Goal: Task Accomplishment & Management: Use online tool/utility

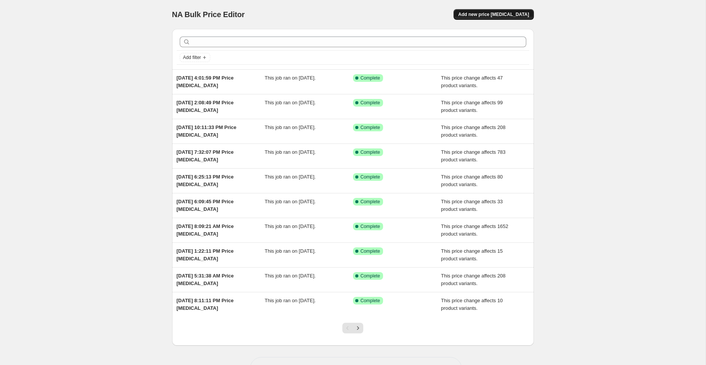
click at [508, 16] on span "Add new price [MEDICAL_DATA]" at bounding box center [493, 14] width 71 height 6
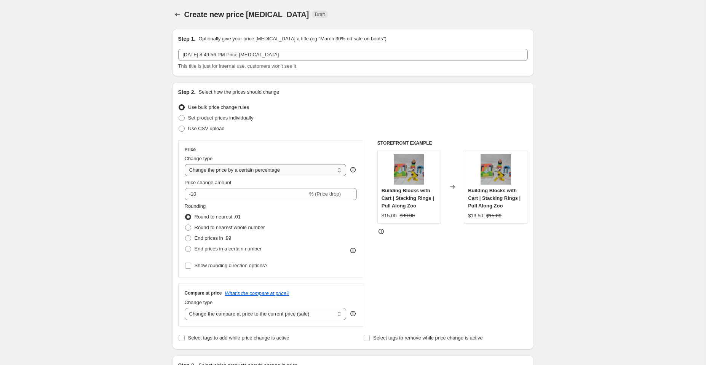
click at [227, 173] on select "Change the price to a certain amount Change the price by a certain amount Chang…" at bounding box center [266, 170] width 162 height 12
select select "no_change"
click at [185, 164] on select "Change the price to a certain amount Change the price by a certain amount Chang…" at bounding box center [266, 170] width 162 height 12
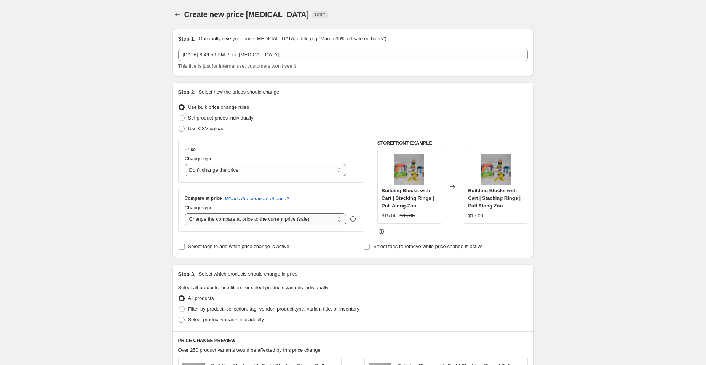
click at [207, 219] on select "Change the compare at price to the current price (sale) Change the compare at p…" at bounding box center [266, 219] width 162 height 12
select select "to"
click at [185, 213] on select "Change the compare at price to the current price (sale) Change the compare at p…" at bounding box center [266, 219] width 162 height 12
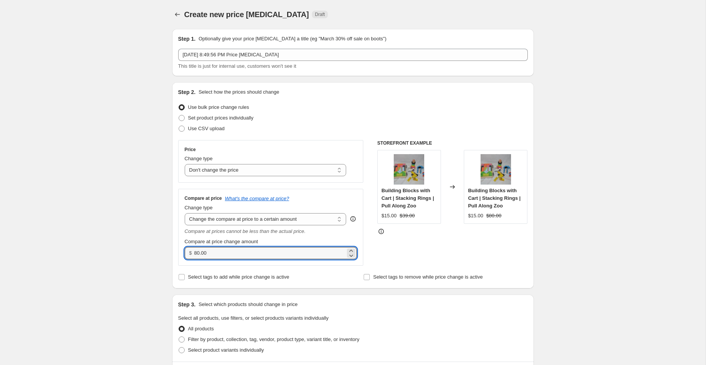
drag, startPoint x: 216, startPoint y: 253, endPoint x: 163, endPoint y: 252, distance: 53.7
click at [163, 252] on div "Create new price [MEDICAL_DATA]. This page is ready Create new price [MEDICAL_D…" at bounding box center [353, 351] width 380 height 703
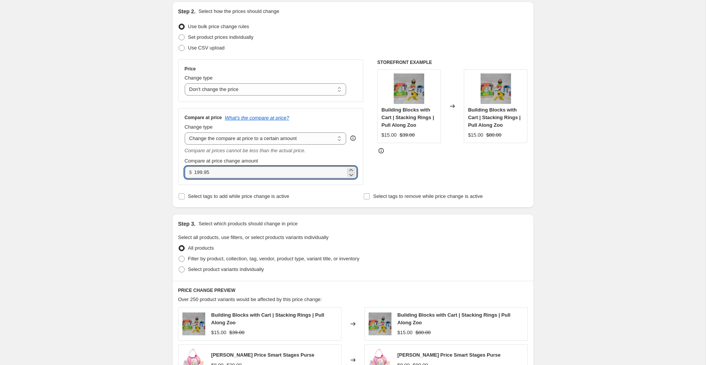
scroll to position [80, 0]
type input "199.95"
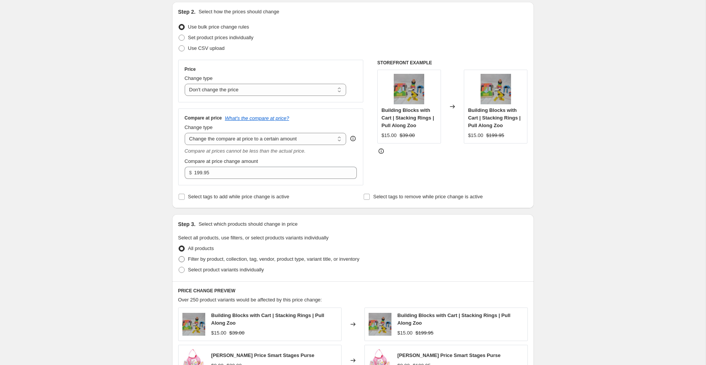
click at [183, 258] on span at bounding box center [182, 259] width 6 height 6
click at [179, 257] on input "Filter by product, collection, tag, vendor, product type, variant title, or inv…" at bounding box center [179, 256] width 0 height 0
radio input "true"
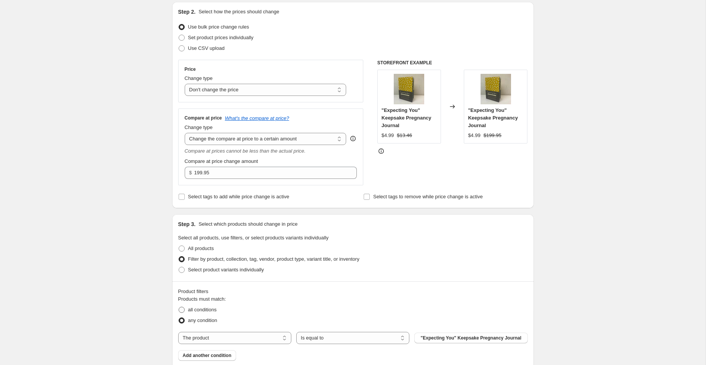
click at [183, 310] on span at bounding box center [182, 310] width 6 height 6
click at [179, 307] on input "all conditions" at bounding box center [179, 307] width 0 height 0
radio input "true"
click at [205, 338] on select "The product The product's collection The product's tag The product's vendor The…" at bounding box center [234, 338] width 113 height 12
select select "tag"
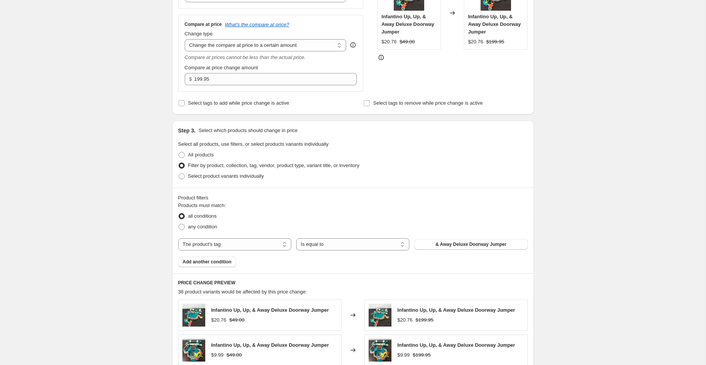
scroll to position [176, 0]
click at [431, 240] on button "& Away Deluxe Doorway Jumper" at bounding box center [471, 243] width 113 height 11
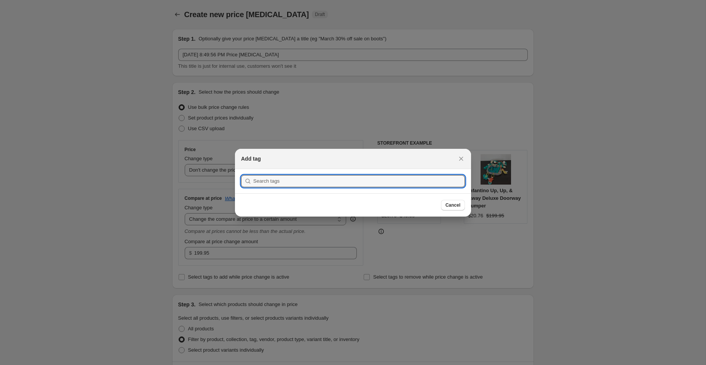
scroll to position [0, 0]
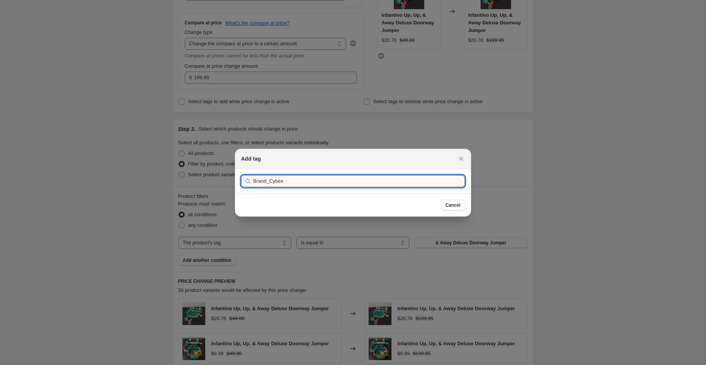
type input "Brand_Cybex"
click at [241, 169] on button "Submit" at bounding box center [252, 173] width 22 height 8
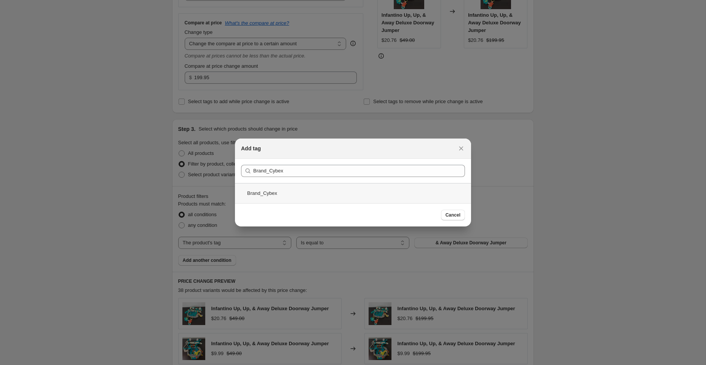
click at [295, 194] on div "Brand_Cybex" at bounding box center [353, 193] width 236 height 20
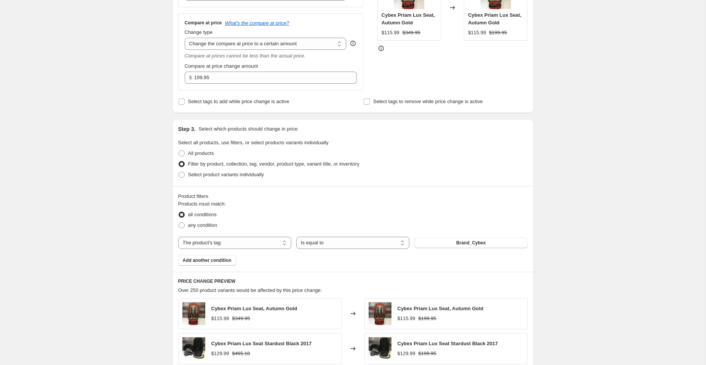
click at [223, 261] on span "Add another condition" at bounding box center [207, 261] width 49 height 6
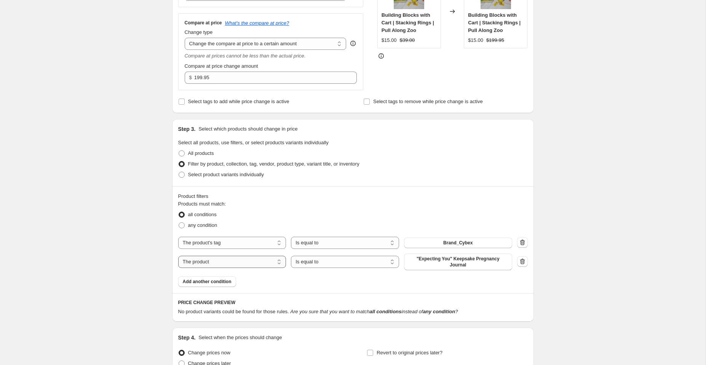
click at [248, 264] on select "The product The product's collection The product's tag The product's vendor The…" at bounding box center [232, 262] width 108 height 12
select select "tag"
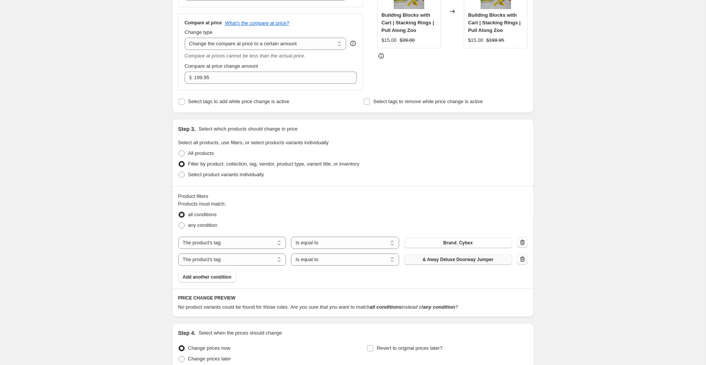
click at [482, 261] on span "& Away Deluxe Doorway Jumper" at bounding box center [458, 260] width 71 height 6
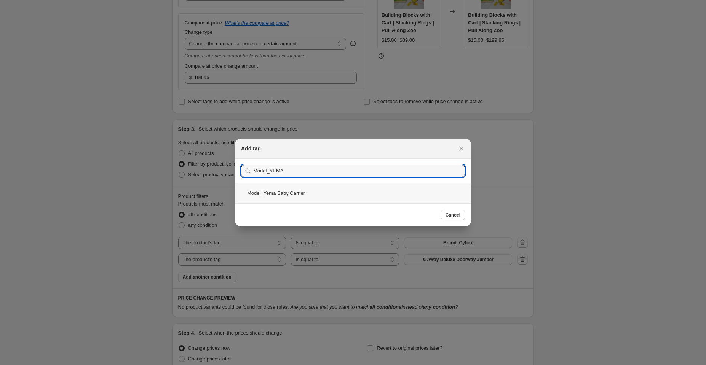
type input "Model_YEMA"
click at [354, 196] on div "Model_Yema Baby Carrier" at bounding box center [353, 193] width 236 height 20
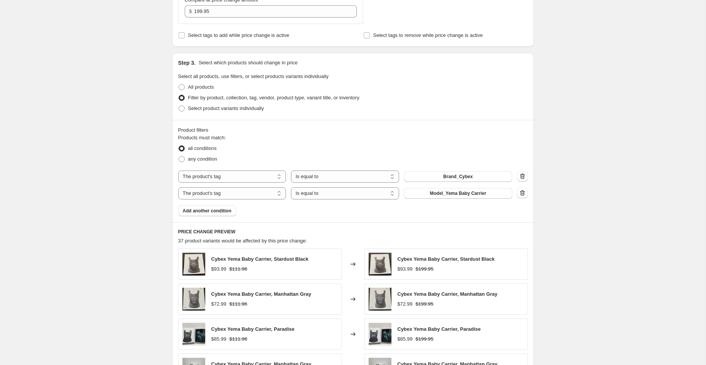
scroll to position [435, 0]
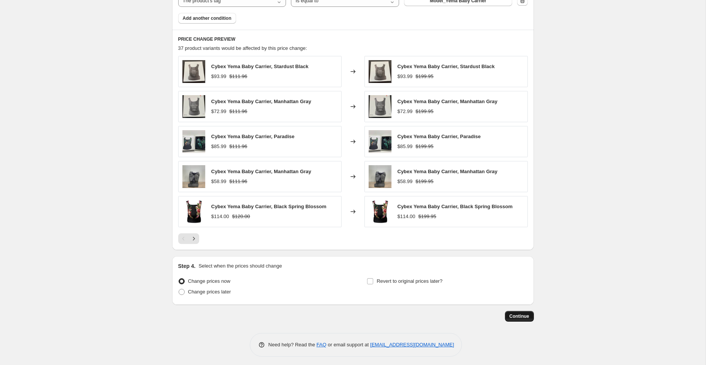
click at [525, 314] on span "Continue" at bounding box center [520, 317] width 20 height 6
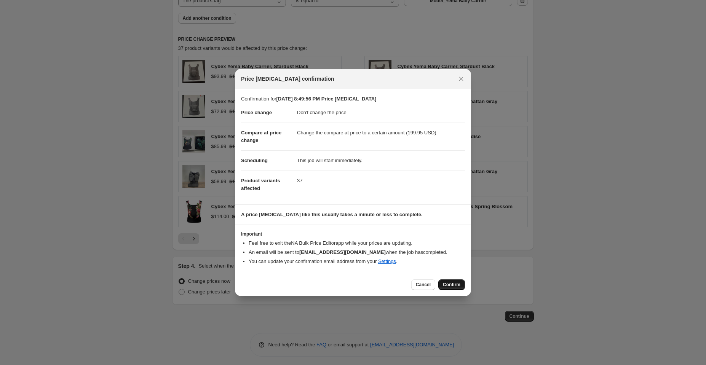
click at [452, 283] on span "Confirm" at bounding box center [452, 285] width 18 height 6
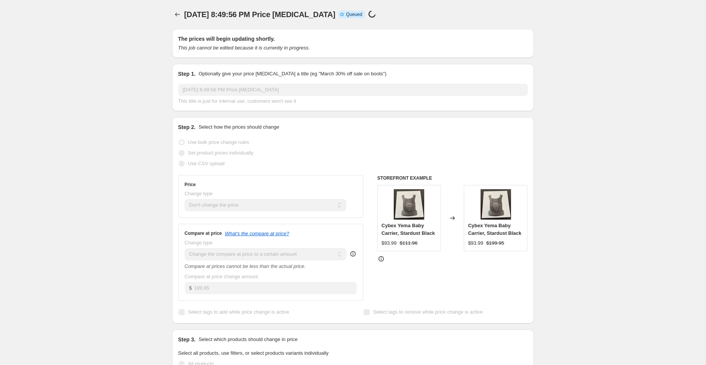
scroll to position [435, 0]
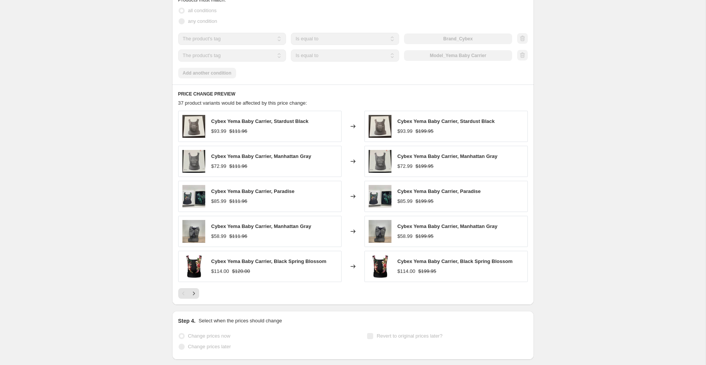
select select "no_change"
select select "to"
select select "tag"
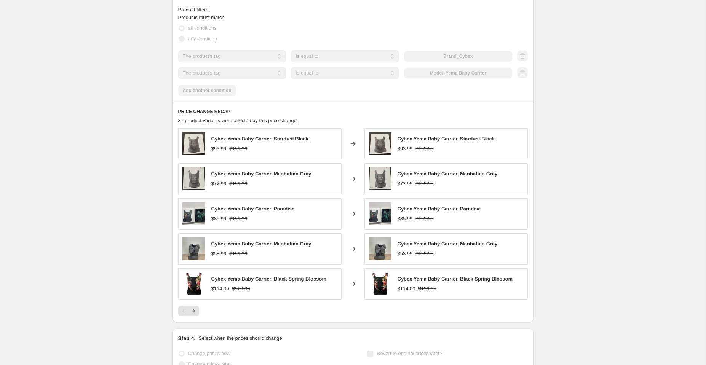
scroll to position [0, 0]
